Goal: Complete application form

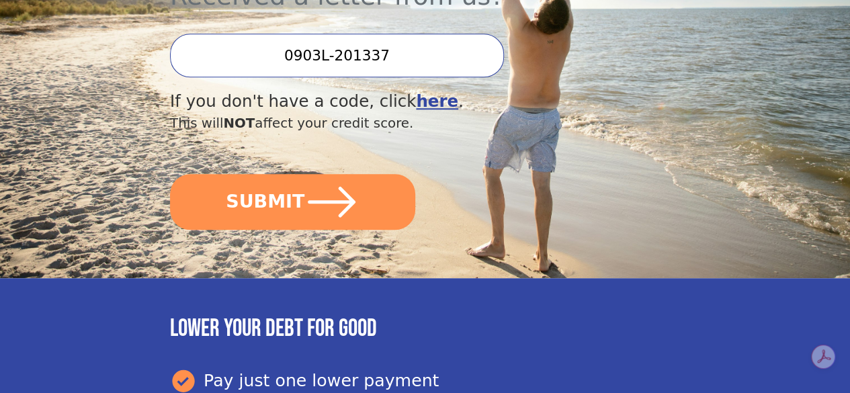
scroll to position [441, 0]
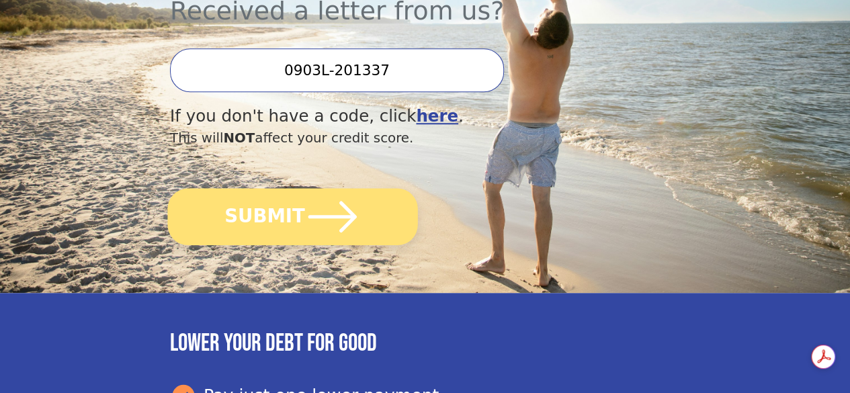
click at [315, 240] on icon "submit" at bounding box center [333, 217] width 56 height 56
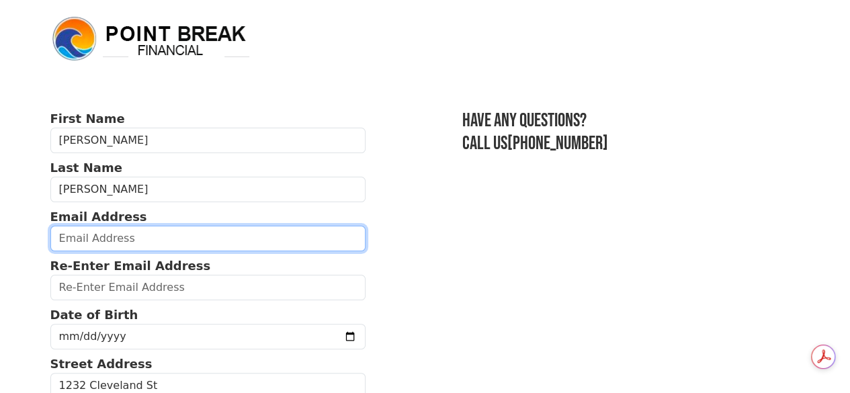
click at [199, 251] on input "email" at bounding box center [208, 239] width 316 height 26
type input "anthonyearljones1@yahoo.com"
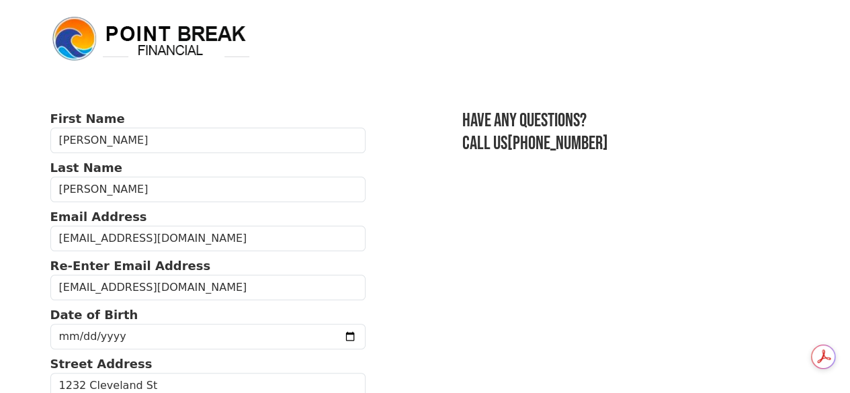
select select "FL"
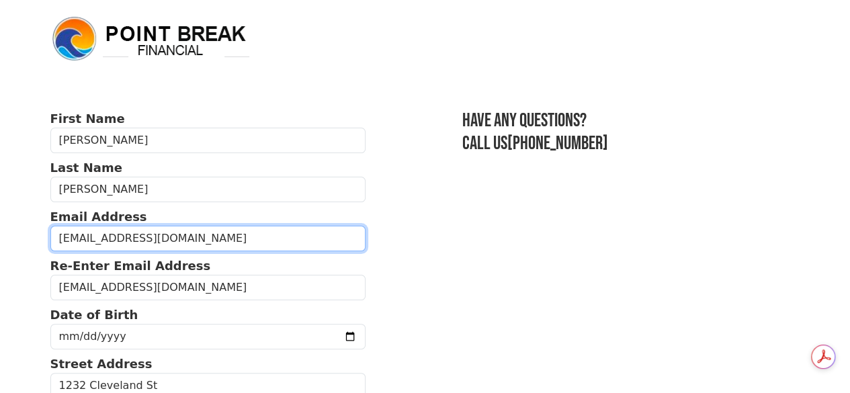
type input "(985) 713-3108"
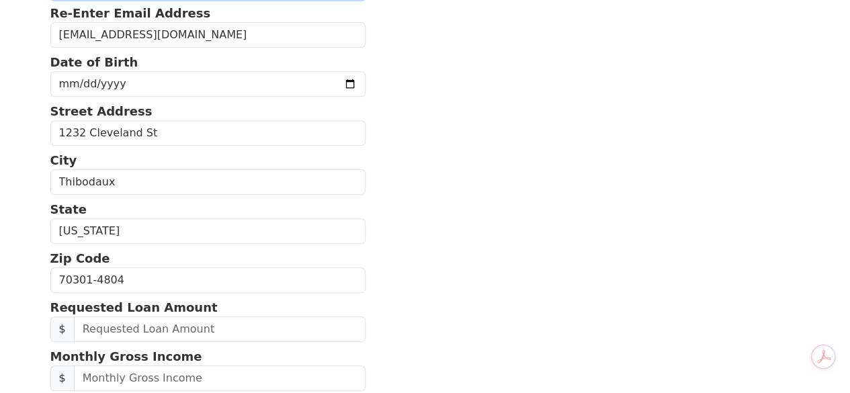
scroll to position [255, 0]
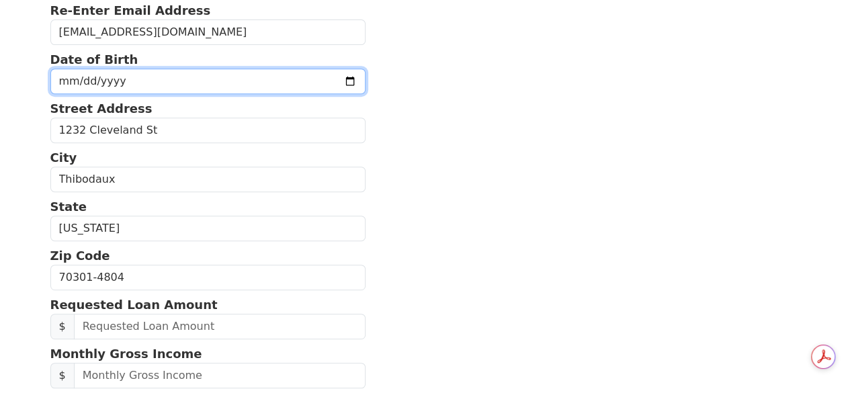
click at [309, 85] on input "date" at bounding box center [208, 82] width 316 height 26
type input "1971-02-14"
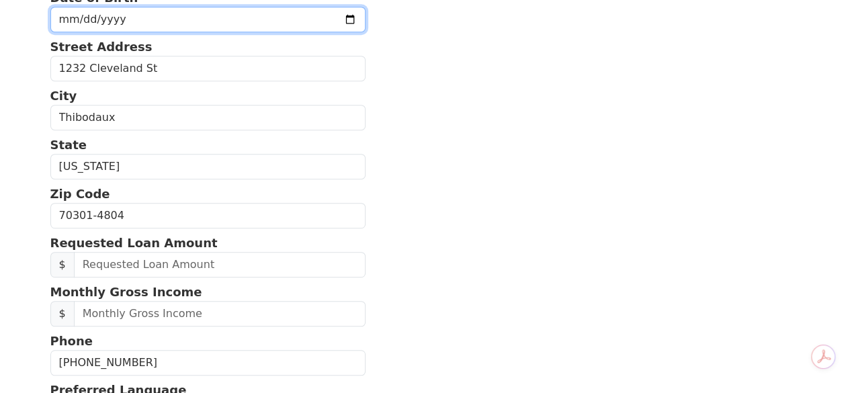
scroll to position [320, 0]
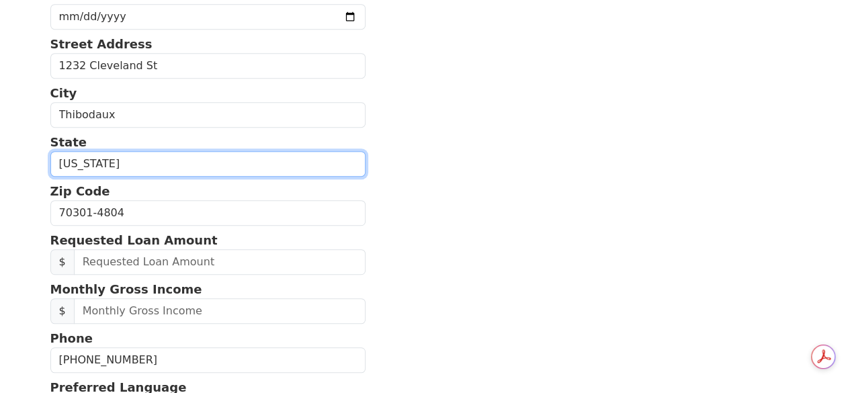
click at [122, 176] on select "Alabama Alaska Arizona Arkansas California Colorado Connecticut Delaware Distri…" at bounding box center [208, 164] width 316 height 26
select select "LA"
click at [50, 163] on select "Alabama Alaska Arizona Arkansas California Colorado Connecticut Delaware Distri…" at bounding box center [208, 164] width 316 height 26
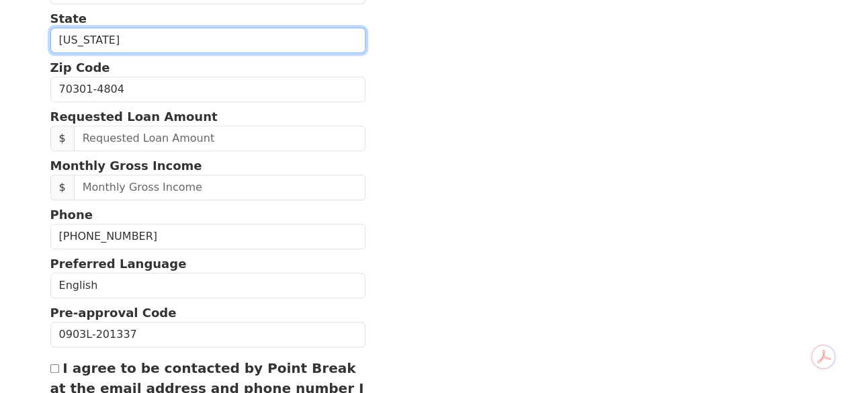
scroll to position [461, 0]
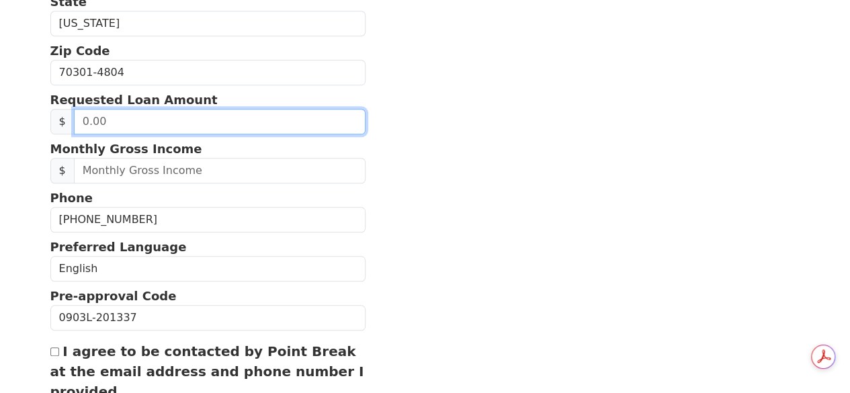
click at [239, 134] on input "text" at bounding box center [220, 122] width 292 height 26
type input "30,000.00"
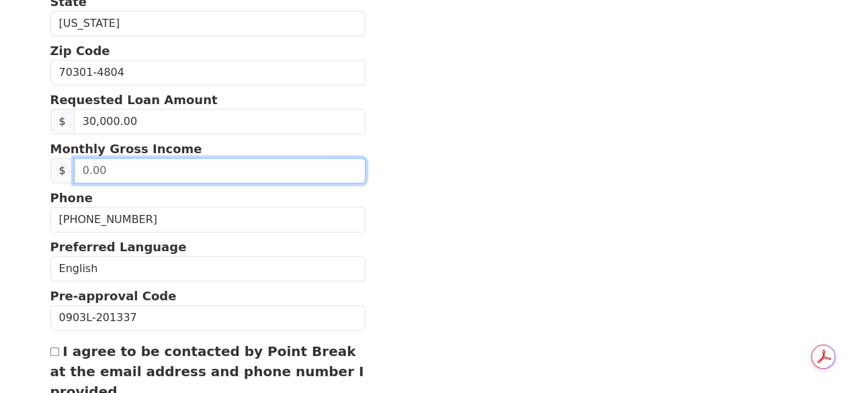
click at [241, 184] on input "text" at bounding box center [220, 171] width 292 height 26
type input "19,000.00"
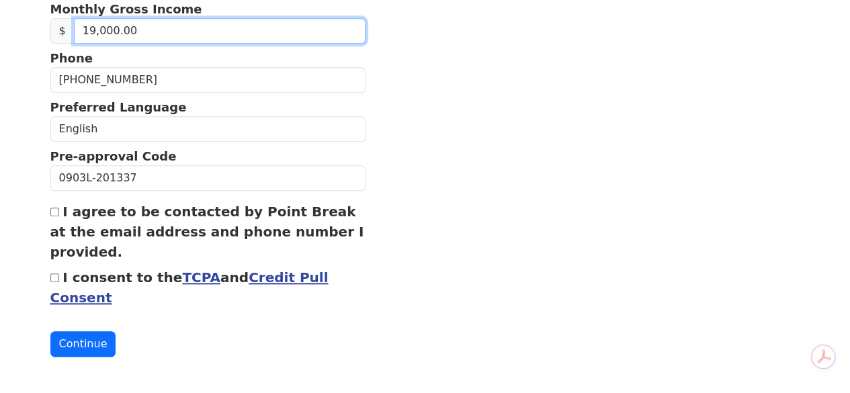
scroll to position [628, 0]
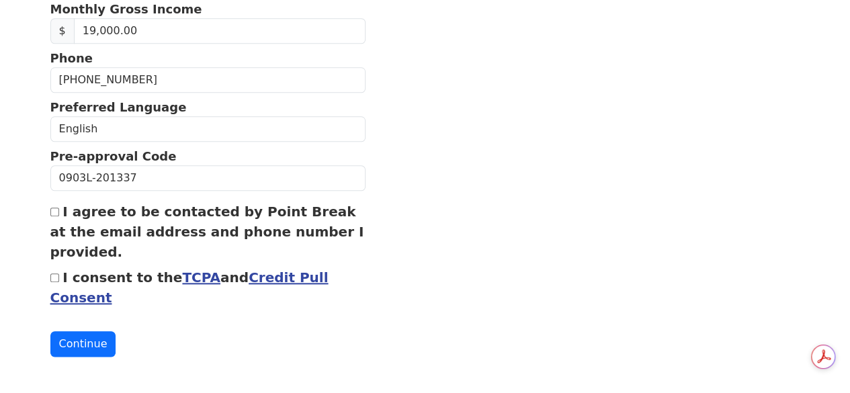
click at [56, 209] on input "I agree to be contacted by Point Break at the email address and phone number I …" at bounding box center [54, 212] width 9 height 9
checkbox input "true"
click at [52, 274] on input "I consent to the TCPA and Credit Pull Consent" at bounding box center [54, 278] width 9 height 9
checkbox input "true"
click at [77, 344] on button "Continue" at bounding box center [83, 344] width 66 height 26
